Goal: Task Accomplishment & Management: Use online tool/utility

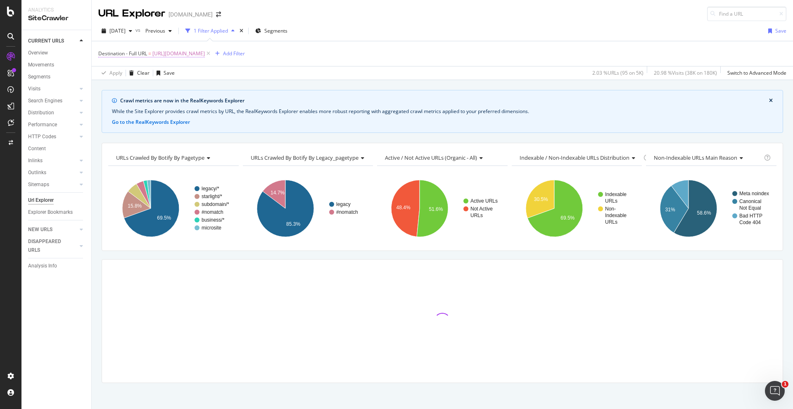
click at [205, 55] on span "[URL][DOMAIN_NAME]" at bounding box center [178, 54] width 52 height 12
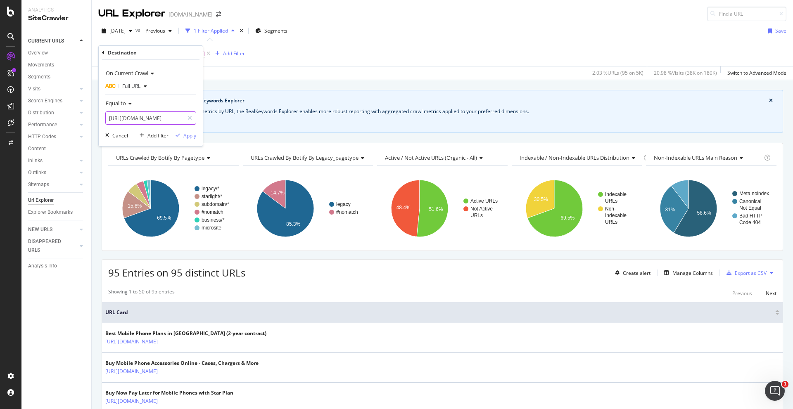
click at [142, 119] on input "[URL][DOMAIN_NAME]" at bounding box center [145, 118] width 78 height 13
paste input "[DOMAIN_NAME][URL]"
type input "[URL][DOMAIN_NAME]"
click at [187, 135] on div "Apply" at bounding box center [189, 135] width 13 height 7
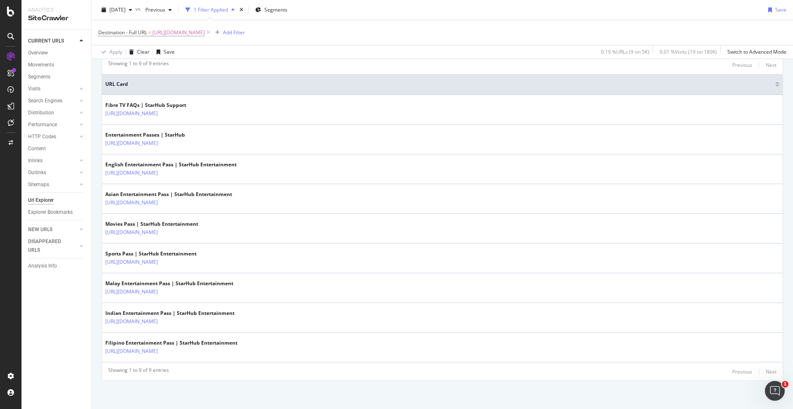
scroll to position [229, 0]
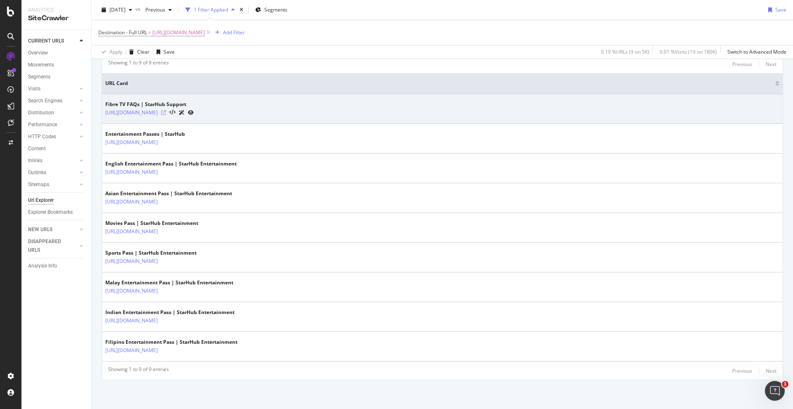
click at [166, 112] on icon at bounding box center [163, 112] width 5 height 5
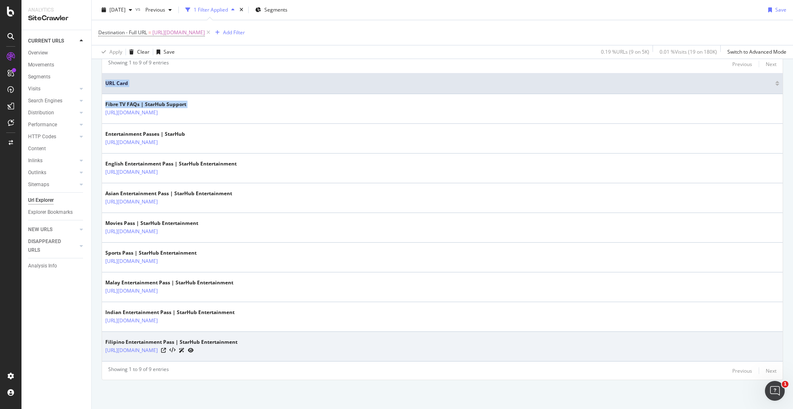
drag, startPoint x: 103, startPoint y: 116, endPoint x: 352, endPoint y: 347, distance: 339.6
click at [352, 347] on tbody "Fibre TV FAQs | StarHub Support [URL][DOMAIN_NAME] Entertainment Passes | StarH…" at bounding box center [442, 228] width 681 height 268
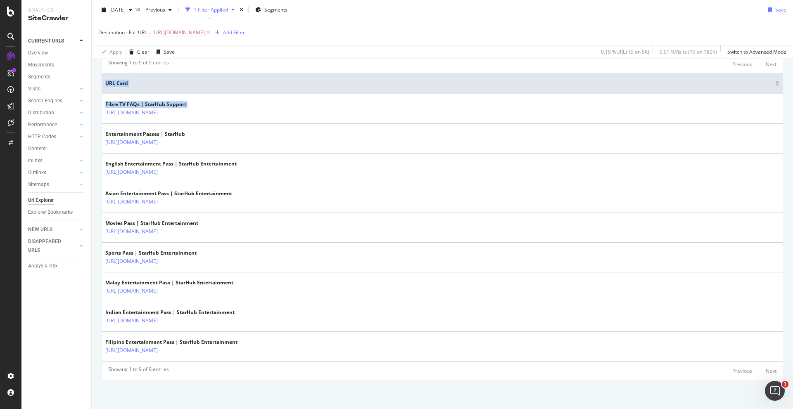
copy table "URL Card Fibre TV FAQs | StarHub Support"
click at [205, 33] on span "[URL][DOMAIN_NAME]" at bounding box center [178, 33] width 52 height 12
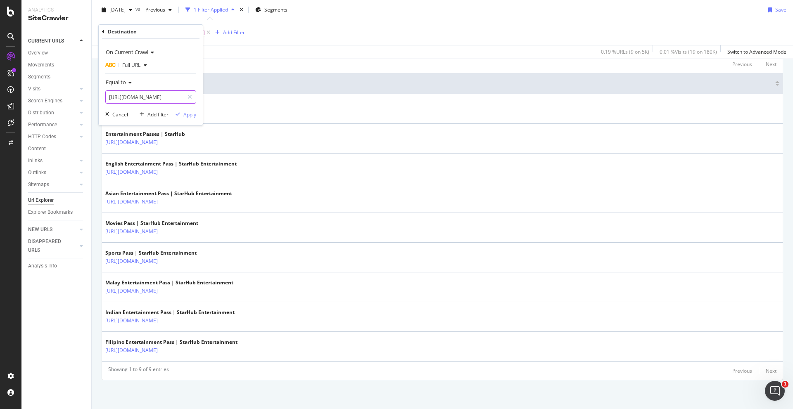
click at [133, 101] on input "[URL][DOMAIN_NAME]" at bounding box center [145, 96] width 78 height 13
paste input "passes/asian-entertainment"
type input "[URL][DOMAIN_NAME]"
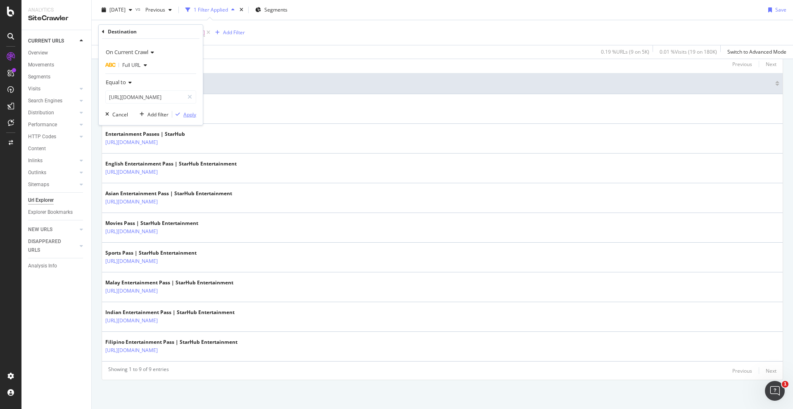
click at [186, 116] on div "Apply" at bounding box center [189, 114] width 13 height 7
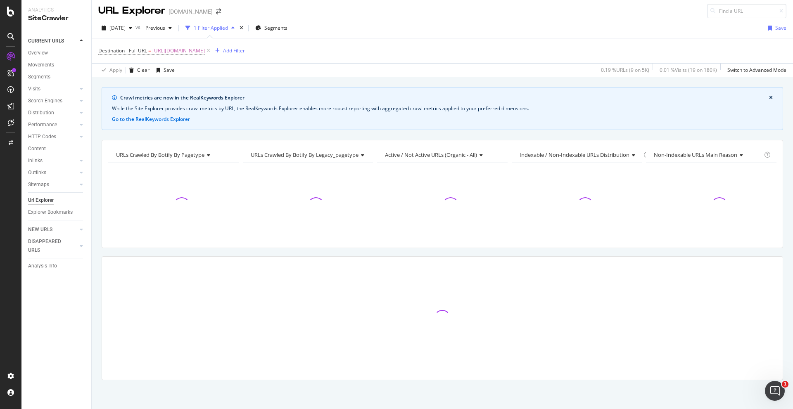
scroll to position [3, 0]
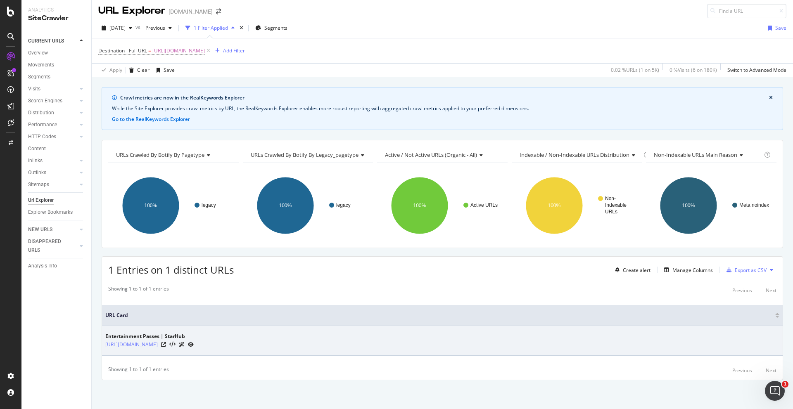
drag, startPoint x: 100, startPoint y: 349, endPoint x: 257, endPoint y: 349, distance: 156.1
click at [257, 349] on div "Crawl metrics are now in the RealKeywords Explorer While the Site Explorer prov…" at bounding box center [442, 248] width 701 height 322
